Goal: Entertainment & Leisure: Consume media (video, audio)

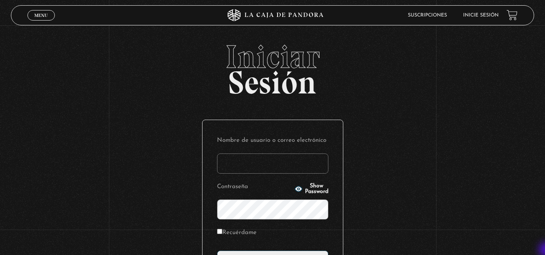
type input "vividan8108@gmail.com"
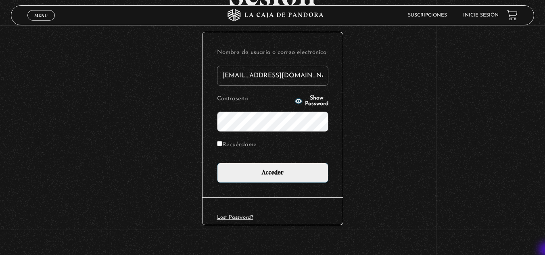
scroll to position [98, 0]
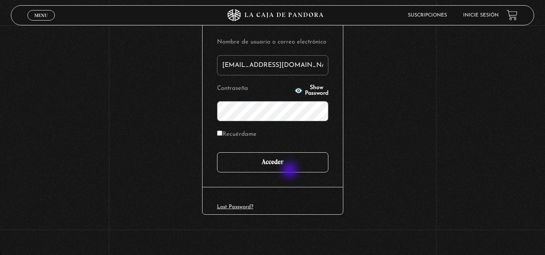
click at [291, 171] on input "Acceder" at bounding box center [272, 163] width 111 height 20
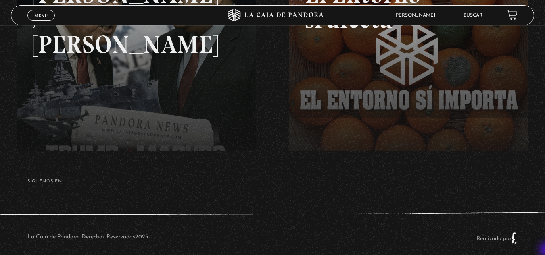
scroll to position [187, 0]
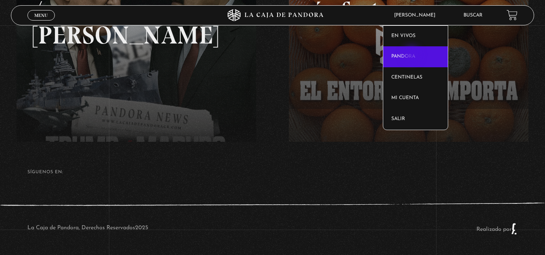
click at [412, 56] on link "Pandora" at bounding box center [415, 56] width 65 height 21
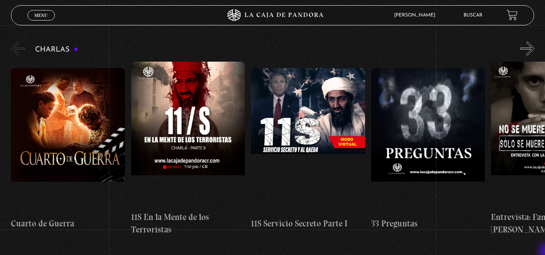
scroll to position [145, 0]
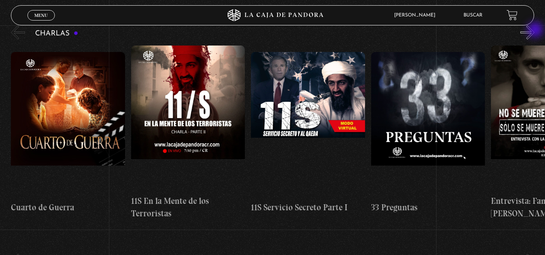
click at [535, 31] on button "»" at bounding box center [527, 32] width 14 height 14
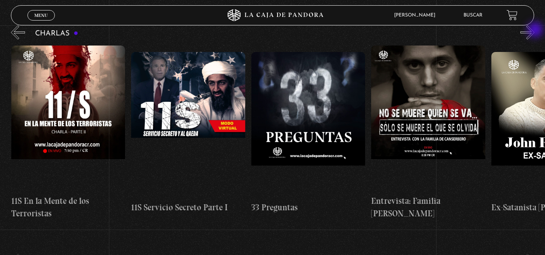
click at [535, 31] on button "»" at bounding box center [527, 32] width 14 height 14
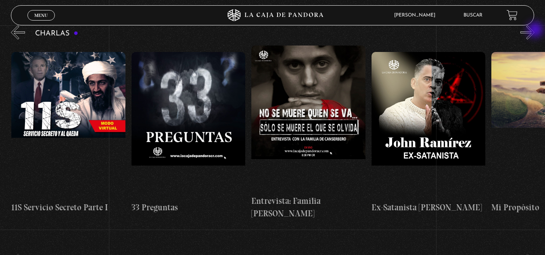
click at [535, 31] on button "»" at bounding box center [527, 32] width 14 height 14
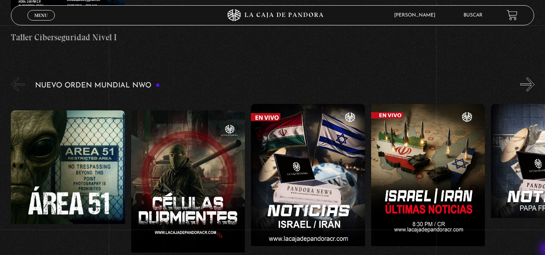
scroll to position [543, 0]
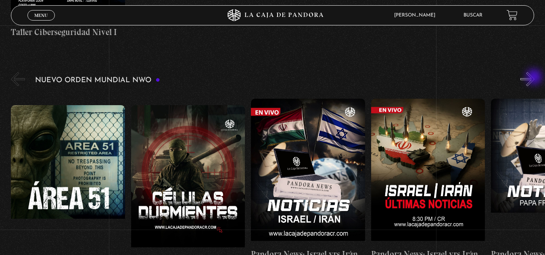
click at [535, 78] on button "»" at bounding box center [527, 79] width 14 height 14
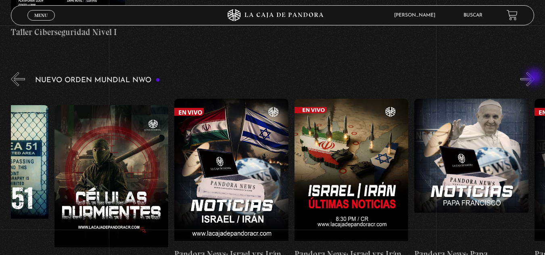
click at [535, 78] on button "»" at bounding box center [527, 79] width 14 height 14
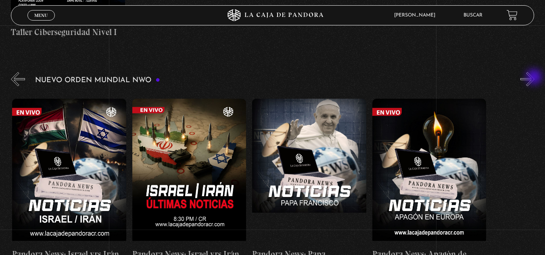
click at [535, 78] on button "»" at bounding box center [527, 79] width 14 height 14
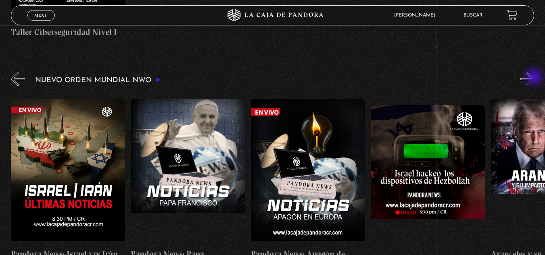
click at [535, 78] on button "»" at bounding box center [527, 79] width 14 height 14
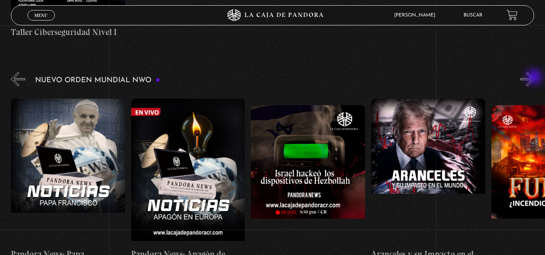
scroll to position [0, 480]
click at [535, 78] on button "»" at bounding box center [527, 79] width 14 height 14
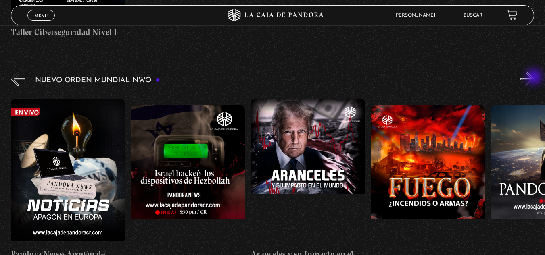
click at [535, 78] on button "»" at bounding box center [527, 79] width 14 height 14
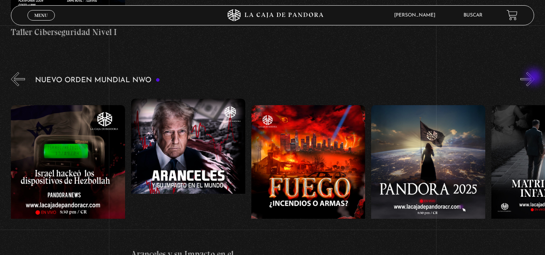
click at [535, 78] on button "»" at bounding box center [527, 79] width 14 height 14
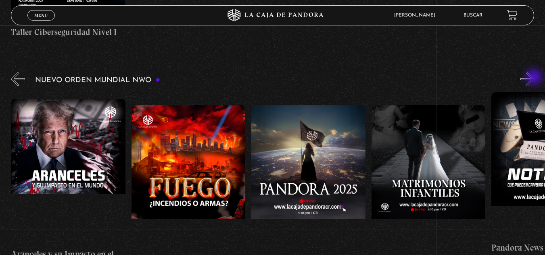
scroll to position [0, 840]
click at [535, 78] on button "»" at bounding box center [527, 79] width 14 height 14
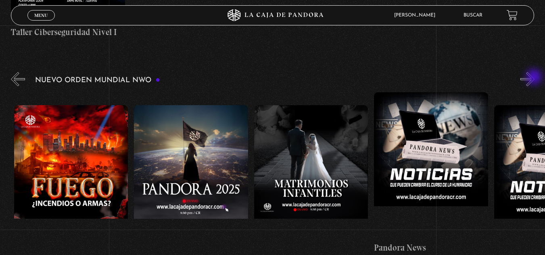
scroll to position [0, 960]
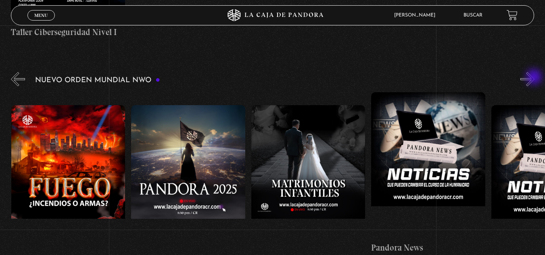
click at [535, 78] on button "»" at bounding box center [527, 79] width 14 height 14
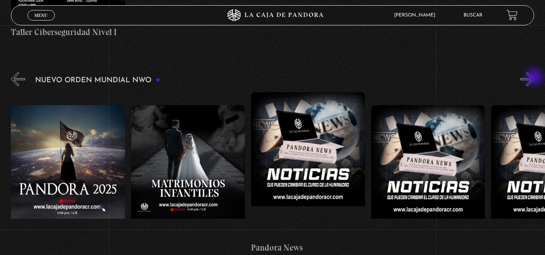
click at [535, 78] on button "»" at bounding box center [527, 79] width 14 height 14
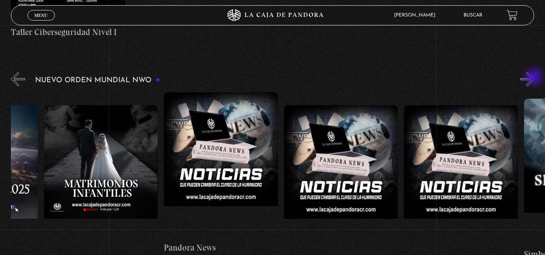
click at [535, 78] on button "»" at bounding box center [527, 79] width 14 height 14
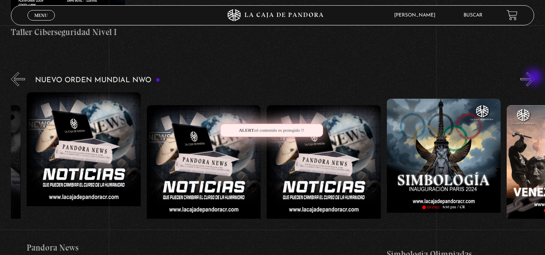
click at [535, 78] on button "»" at bounding box center [527, 79] width 14 height 14
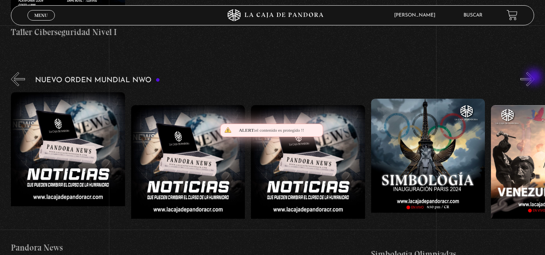
click at [535, 78] on button "»" at bounding box center [527, 79] width 14 height 14
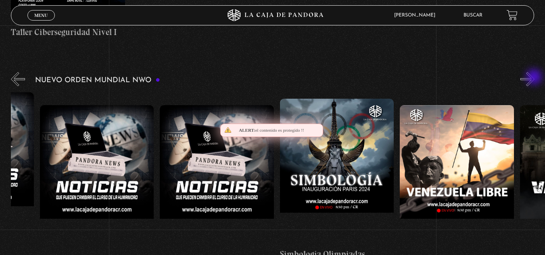
click at [535, 78] on button "»" at bounding box center [527, 79] width 14 height 14
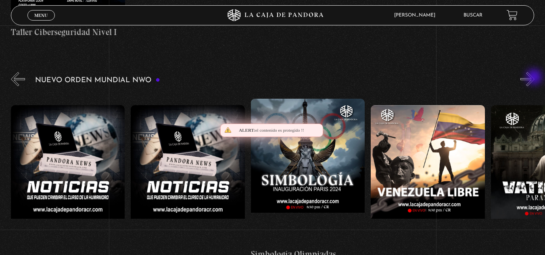
click at [535, 78] on button "»" at bounding box center [527, 79] width 14 height 14
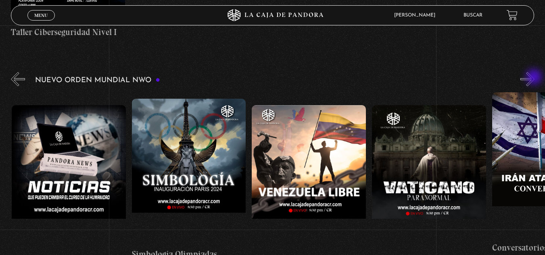
scroll to position [0, 1561]
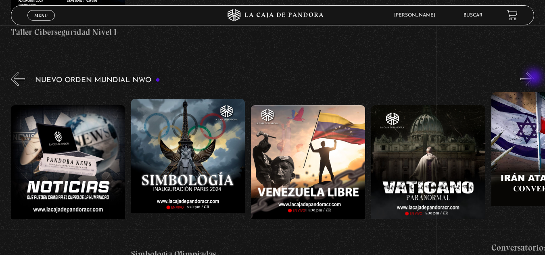
click at [535, 78] on button "»" at bounding box center [527, 79] width 14 height 14
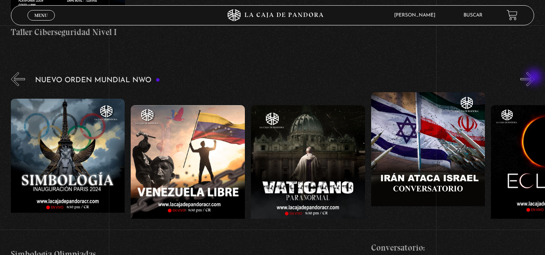
click at [535, 78] on button "»" at bounding box center [527, 79] width 14 height 14
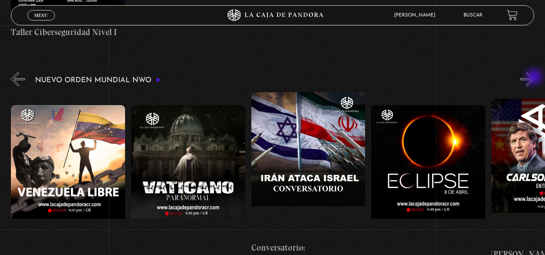
click at [535, 78] on button "»" at bounding box center [527, 79] width 14 height 14
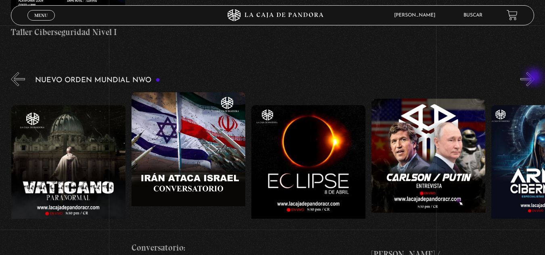
scroll to position [0, 1921]
click at [535, 78] on button "»" at bounding box center [527, 79] width 14 height 14
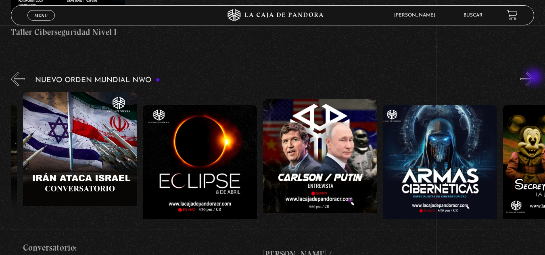
scroll to position [0, 2041]
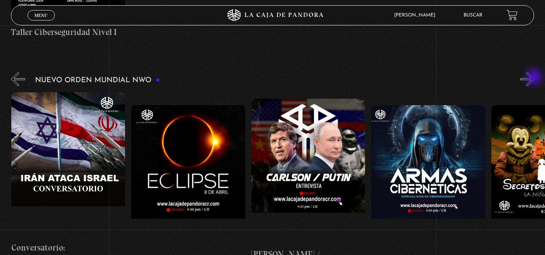
click at [535, 78] on button "»" at bounding box center [527, 79] width 14 height 14
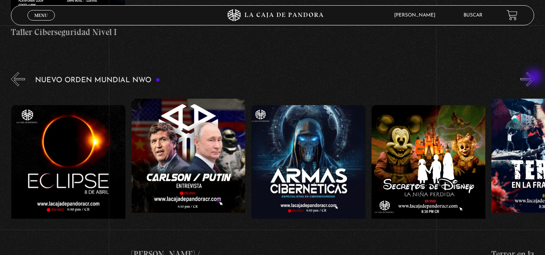
scroll to position [0, 2161]
click at [535, 78] on button "»" at bounding box center [527, 79] width 14 height 14
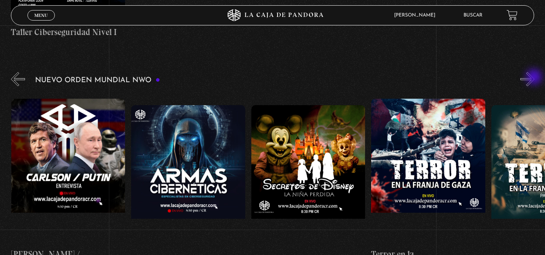
click at [535, 78] on button "»" at bounding box center [527, 79] width 14 height 14
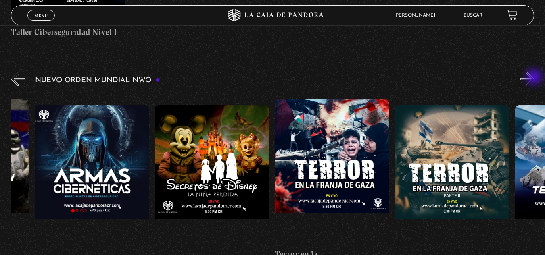
click at [535, 78] on button "»" at bounding box center [527, 79] width 14 height 14
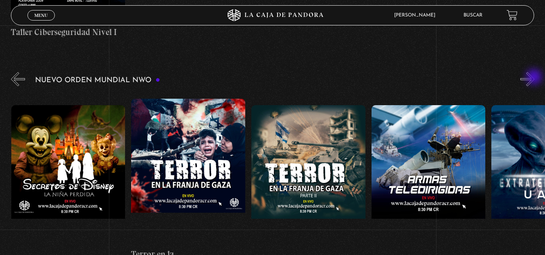
scroll to position [0, 2521]
click at [535, 78] on button "»" at bounding box center [527, 79] width 14 height 14
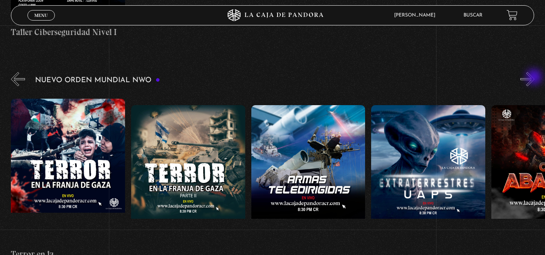
scroll to position [0, 2641]
click at [535, 78] on button "»" at bounding box center [527, 79] width 14 height 14
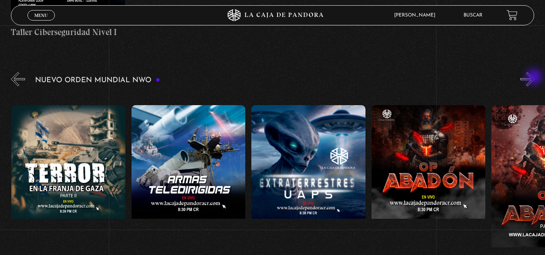
scroll to position [0, 2761]
click at [535, 78] on button "»" at bounding box center [527, 79] width 14 height 14
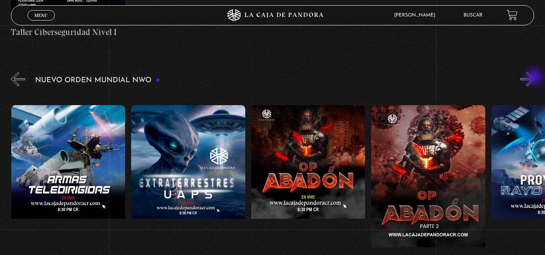
click at [535, 78] on button "»" at bounding box center [527, 79] width 14 height 14
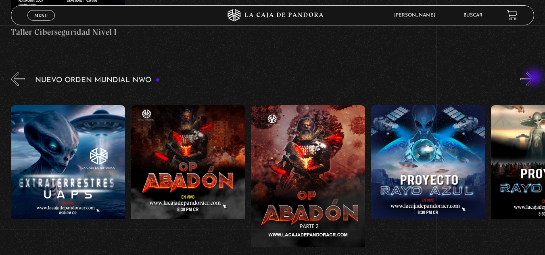
click at [535, 78] on button "»" at bounding box center [527, 79] width 14 height 14
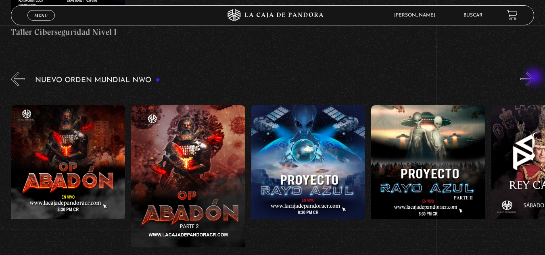
click at [535, 78] on button "»" at bounding box center [527, 79] width 14 height 14
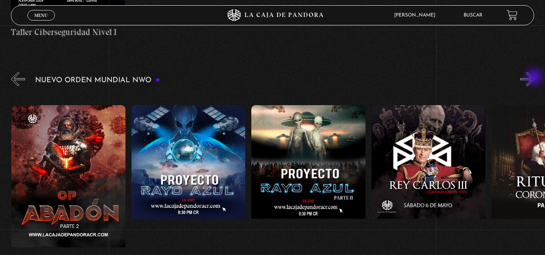
click at [535, 78] on button "»" at bounding box center [527, 79] width 14 height 14
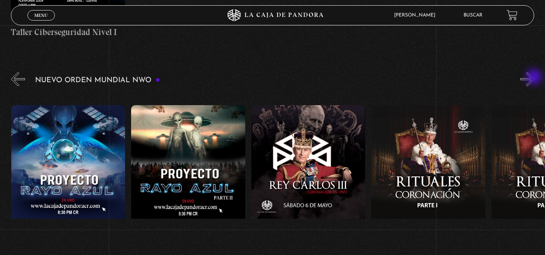
click at [535, 78] on button "»" at bounding box center [527, 79] width 14 height 14
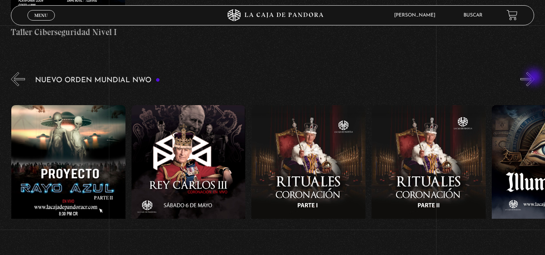
click at [535, 78] on button "»" at bounding box center [527, 79] width 14 height 14
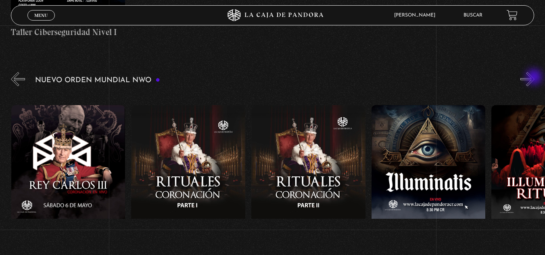
click at [535, 78] on button "»" at bounding box center [527, 79] width 14 height 14
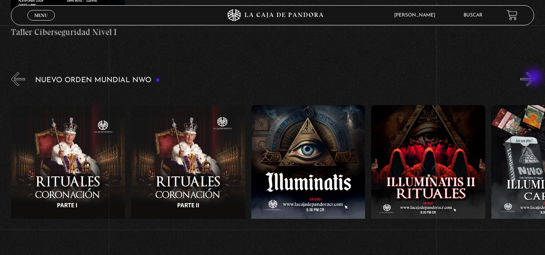
click at [535, 78] on button "»" at bounding box center [527, 79] width 14 height 14
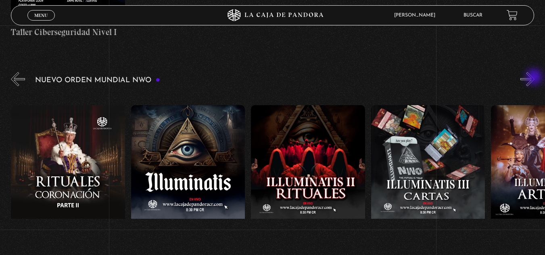
click at [535, 78] on button "»" at bounding box center [527, 79] width 14 height 14
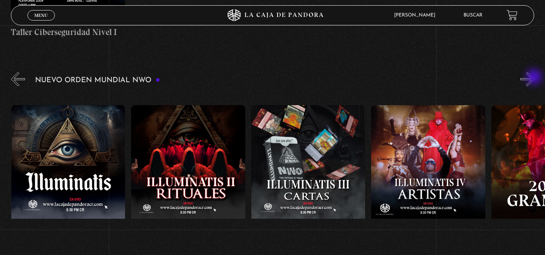
click at [535, 78] on button "»" at bounding box center [527, 79] width 14 height 14
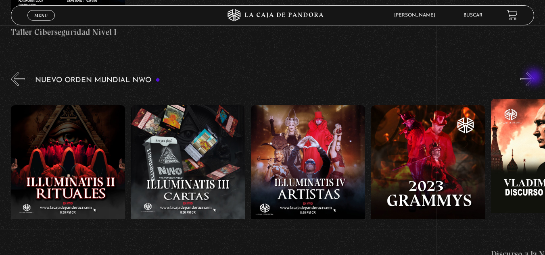
click at [535, 78] on button "»" at bounding box center [527, 79] width 14 height 14
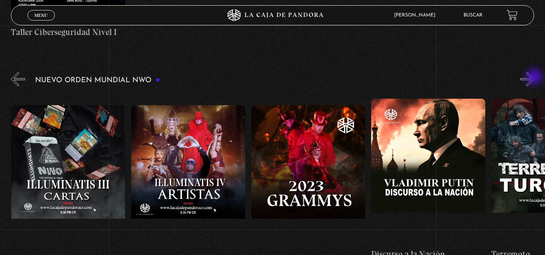
click at [535, 78] on button "»" at bounding box center [527, 79] width 14 height 14
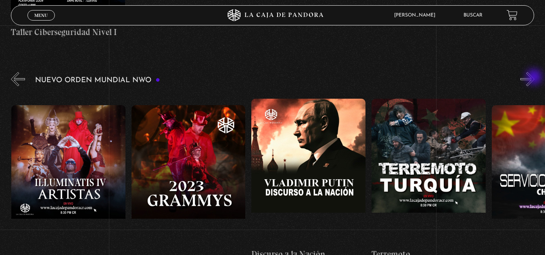
scroll to position [0, 4322]
click at [535, 78] on button "»" at bounding box center [527, 79] width 14 height 14
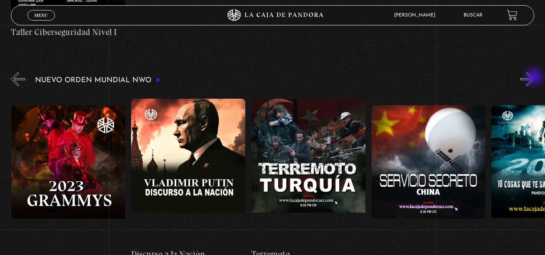
click at [535, 78] on button "»" at bounding box center [527, 79] width 14 height 14
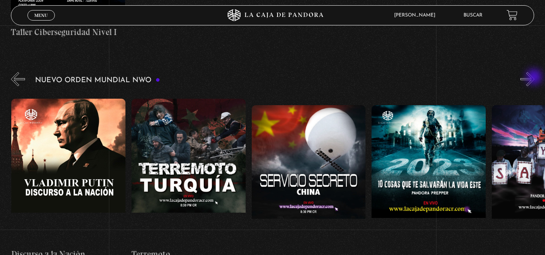
click at [535, 78] on button "»" at bounding box center [527, 79] width 14 height 14
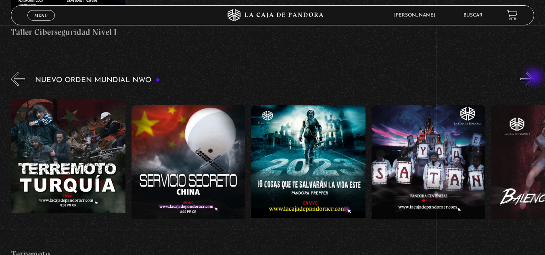
scroll to position [0, 4682]
click at [535, 78] on button "»" at bounding box center [527, 79] width 14 height 14
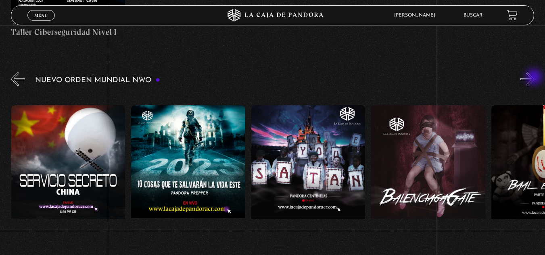
click at [535, 78] on button "»" at bounding box center [527, 79] width 14 height 14
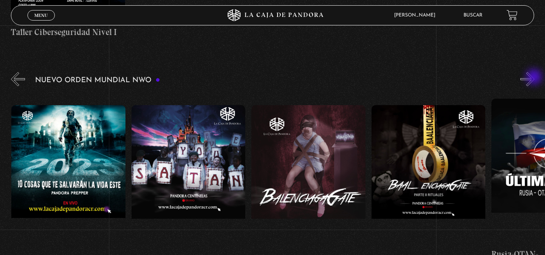
scroll to position [0, 4922]
click at [535, 78] on button "»" at bounding box center [527, 79] width 14 height 14
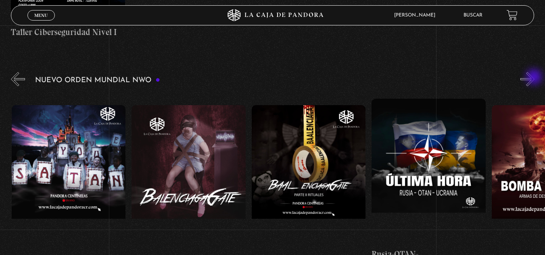
scroll to position [0, 5042]
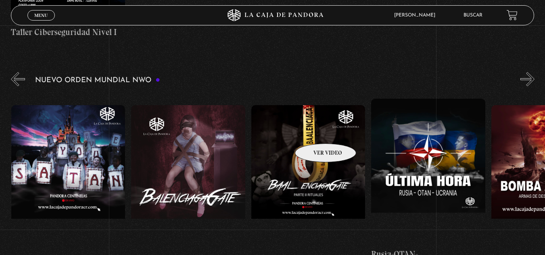
click at [315, 132] on figure at bounding box center [308, 177] width 114 height 145
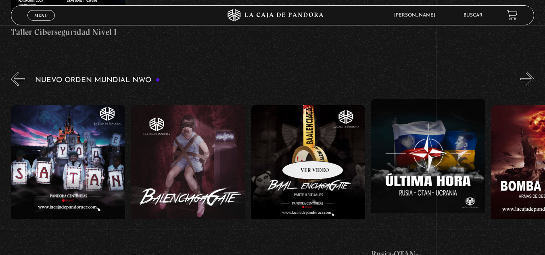
click at [302, 149] on figure at bounding box center [308, 177] width 114 height 145
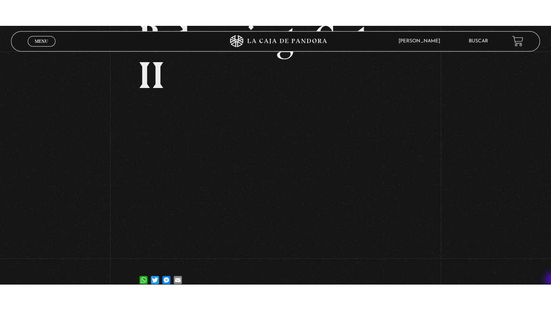
scroll to position [81, 0]
